Goal: Task Accomplishment & Management: Manage account settings

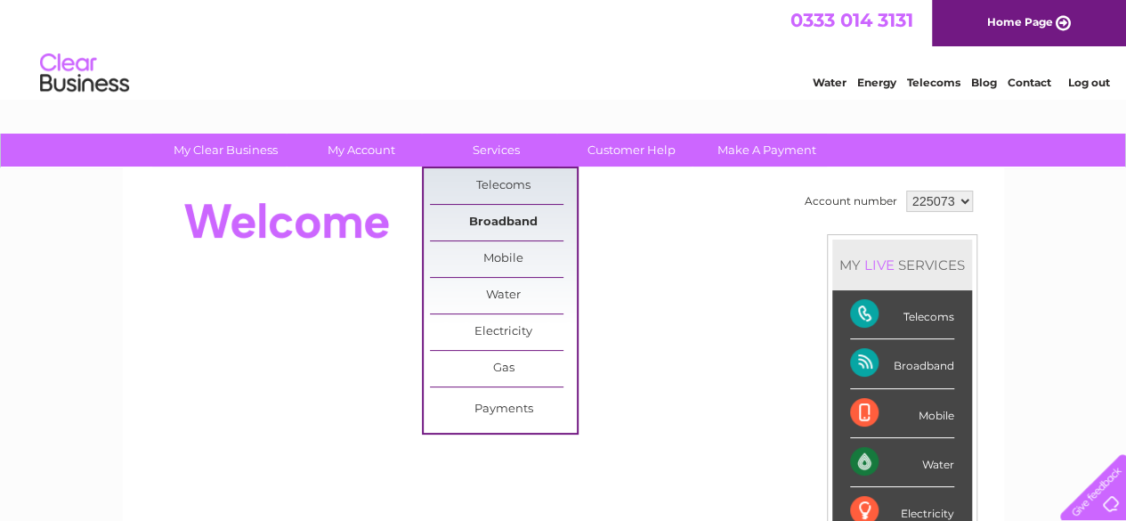
click at [510, 220] on link "Broadband" at bounding box center [503, 223] width 147 height 36
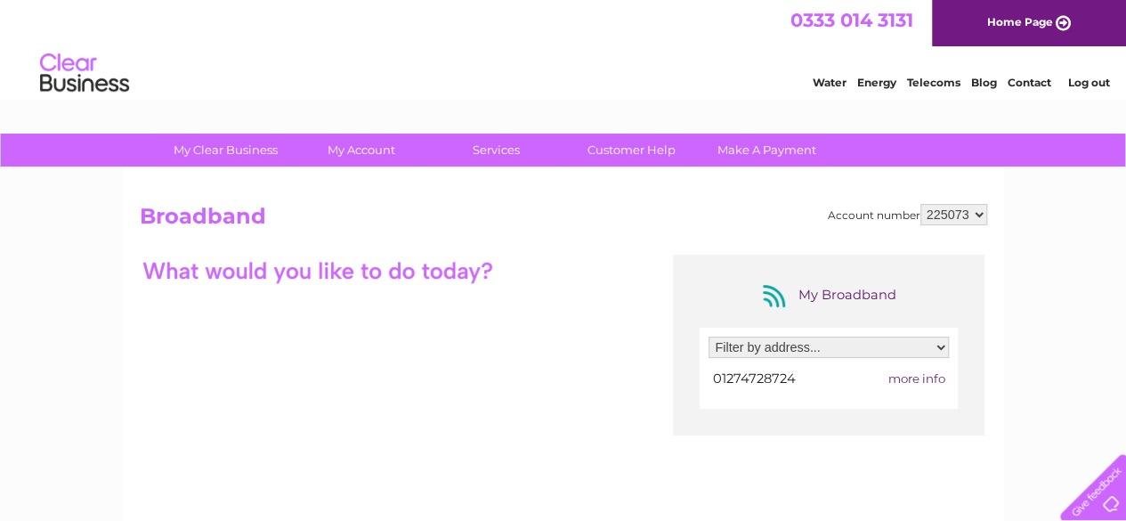
click at [512, 218] on h2 "Broadband" at bounding box center [563, 221] width 847 height 34
click at [946, 339] on select "Filter by address... 1A Upper Piccadilly, Bradford, West Yorkshire, BD1 3PE" at bounding box center [828, 346] width 240 height 21
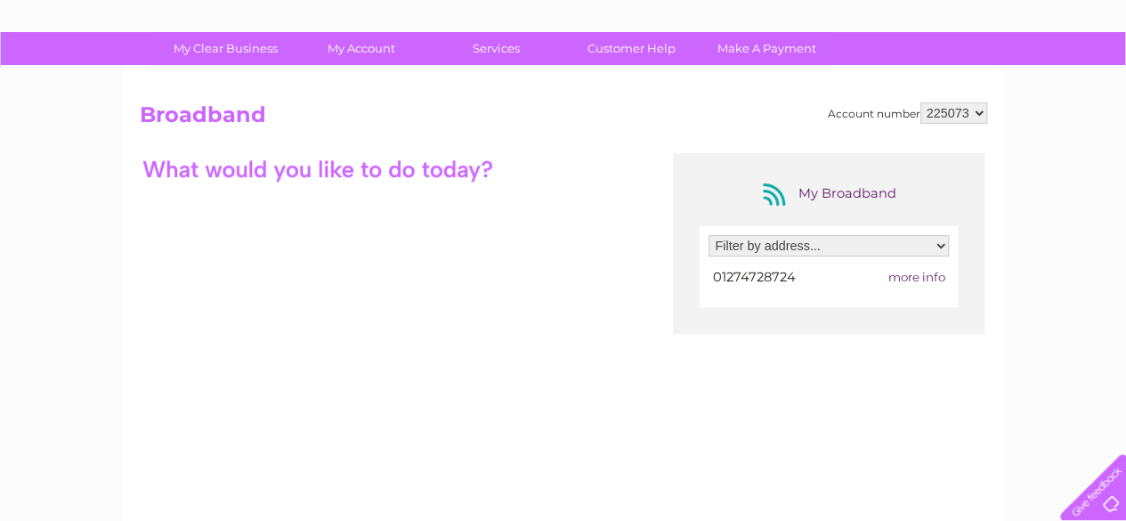
scroll to position [96, 0]
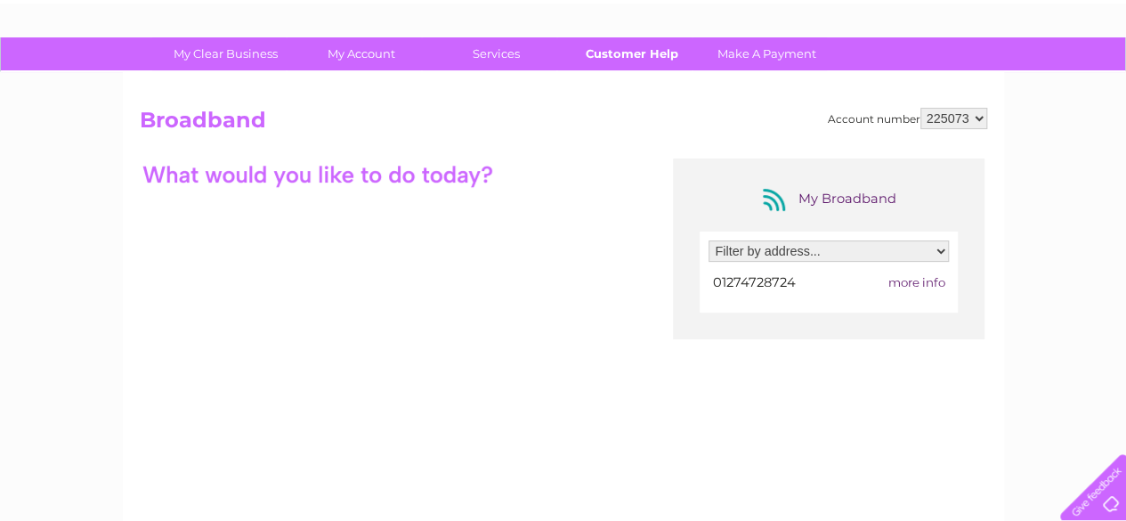
click at [596, 60] on link "Customer Help" at bounding box center [631, 53] width 147 height 33
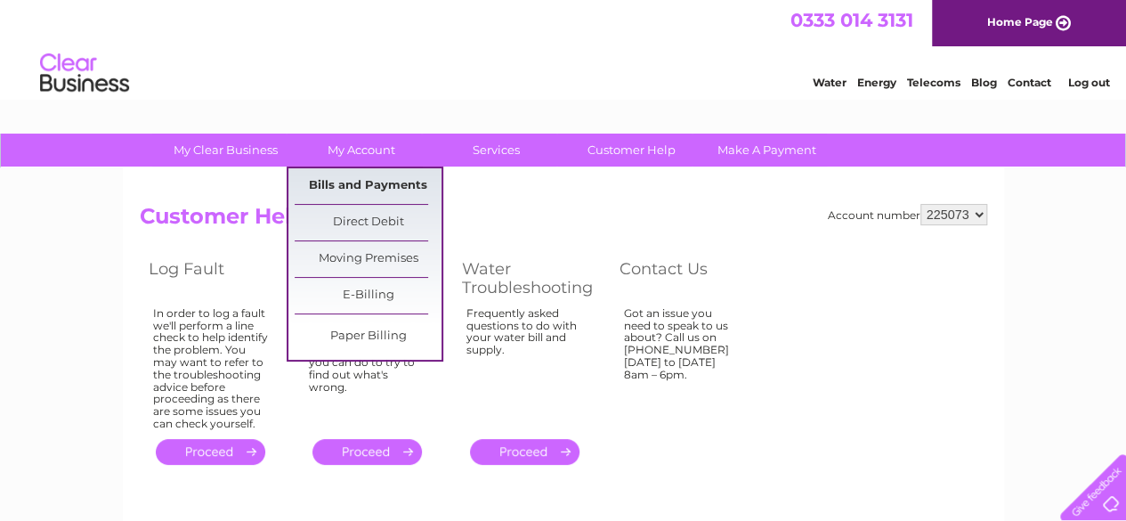
click at [362, 190] on link "Bills and Payments" at bounding box center [368, 186] width 147 height 36
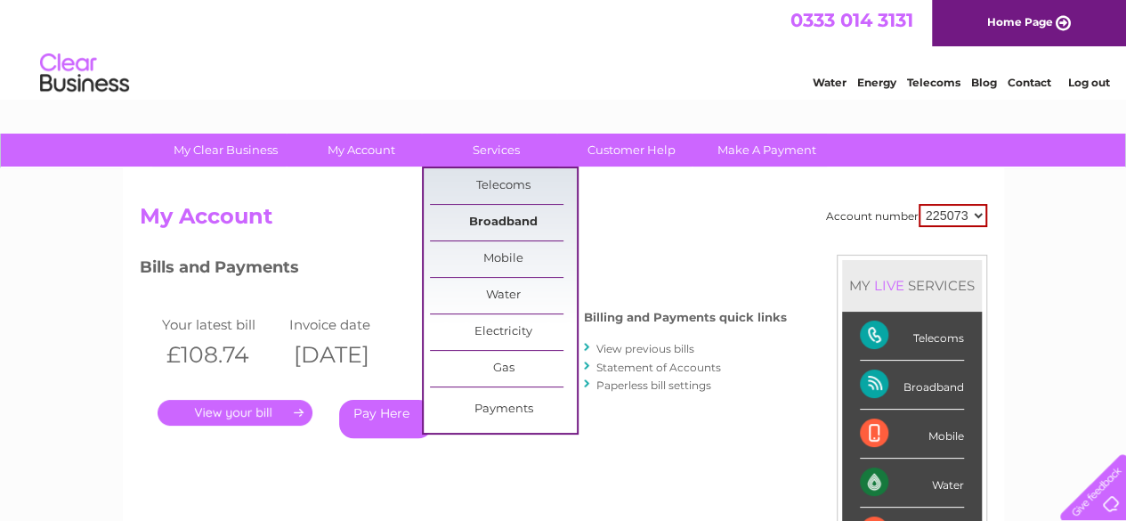
click at [491, 222] on link "Broadband" at bounding box center [503, 223] width 147 height 36
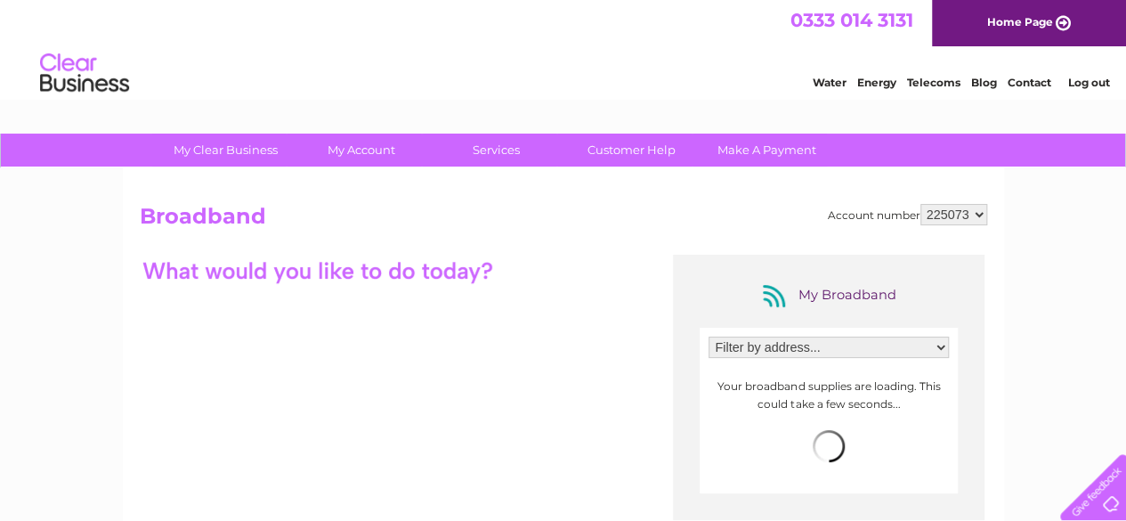
click at [456, 275] on div at bounding box center [318, 269] width 356 height 31
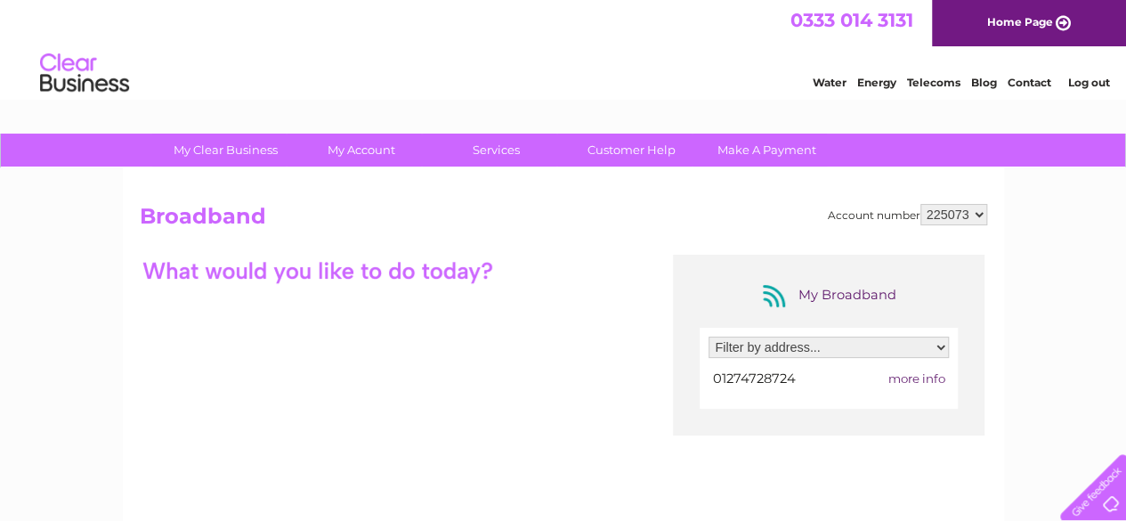
click at [917, 375] on span "more info" at bounding box center [915, 378] width 57 height 14
click at [943, 346] on select "Filter by address... [STREET_ADDRESS]" at bounding box center [828, 346] width 240 height 21
select select "877468"
click at [708, 336] on select "Filter by address... [STREET_ADDRESS]" at bounding box center [828, 346] width 240 height 21
drag, startPoint x: 925, startPoint y: 391, endPoint x: 1073, endPoint y: 302, distance: 172.4
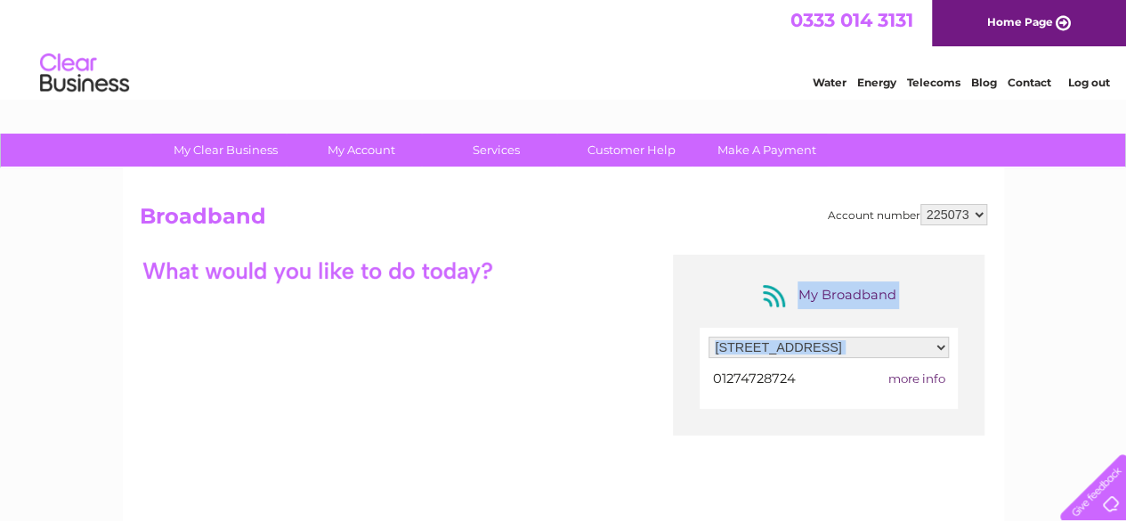
click at [908, 374] on span "more info" at bounding box center [915, 378] width 57 height 14
click at [982, 211] on select "225073" at bounding box center [953, 214] width 67 height 21
click at [1001, 254] on div "Account number 225073 Broadband My Broadband Filter by address... [STREET_ADDRE…" at bounding box center [563, 442] width 881 height 549
